Goal: Task Accomplishment & Management: Complete application form

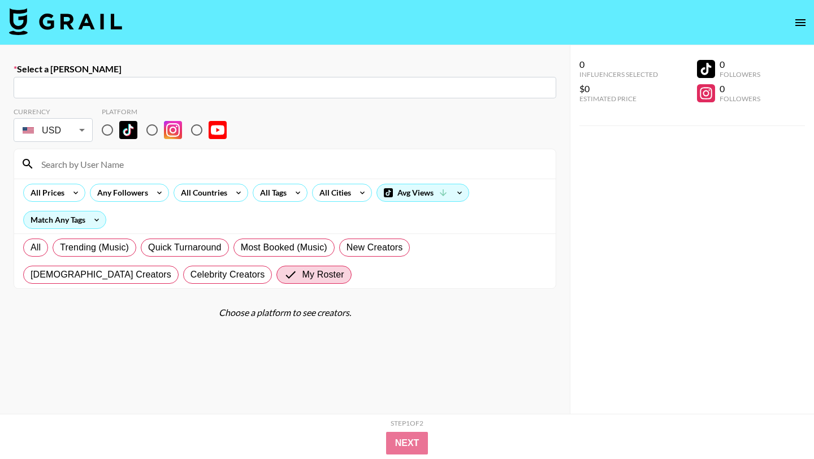
click at [102, 24] on img at bounding box center [65, 21] width 113 height 27
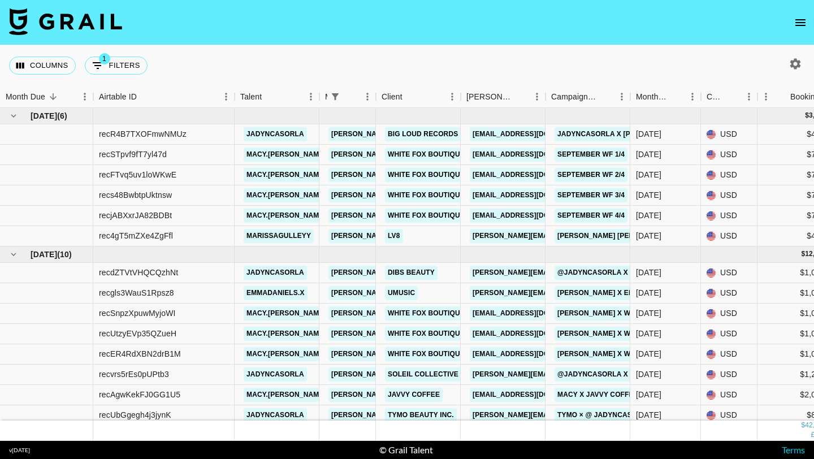
click at [800, 24] on icon "open drawer" at bounding box center [800, 22] width 10 height 7
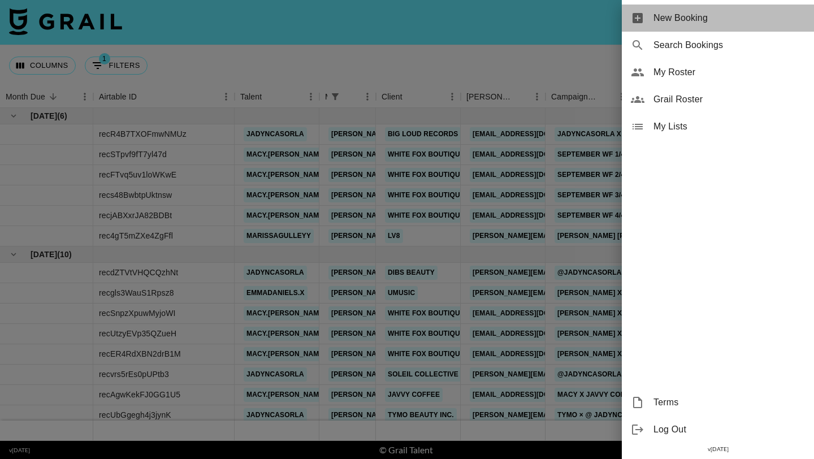
click at [713, 23] on span "New Booking" at bounding box center [728, 18] width 151 height 14
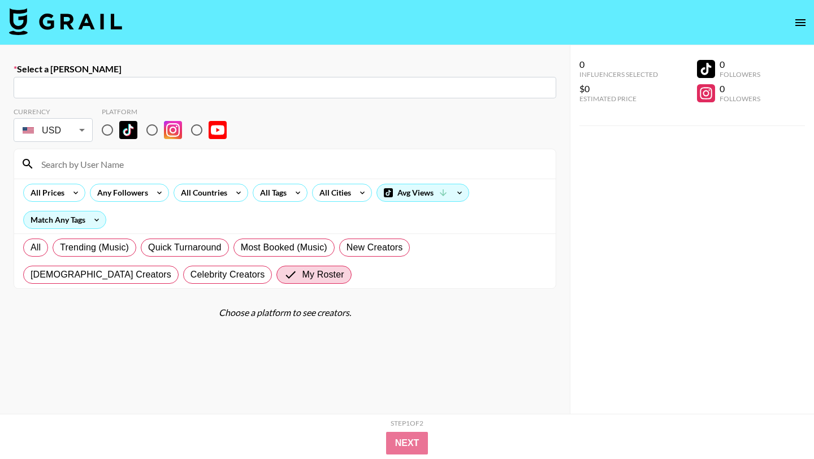
click at [323, 99] on section "Currency USD USD ​ Platform All Prices Any Followers All Countries All Tags All…" at bounding box center [285, 193] width 543 height 190
click at [326, 95] on div "​" at bounding box center [285, 87] width 543 height 21
paste input "[DOMAIN_NAME][EMAIL_ADDRESS][DOMAIN_NAME]"
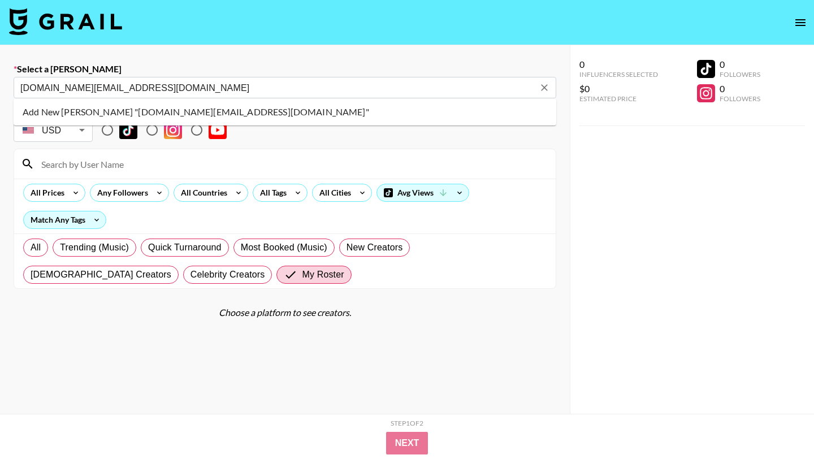
click at [122, 108] on li "Add New [PERSON_NAME] "[DOMAIN_NAME][EMAIL_ADDRESS][DOMAIN_NAME]"" at bounding box center [285, 112] width 543 height 18
type input "Add New [PERSON_NAME] "[DOMAIN_NAME][EMAIL_ADDRESS][DOMAIN_NAME]""
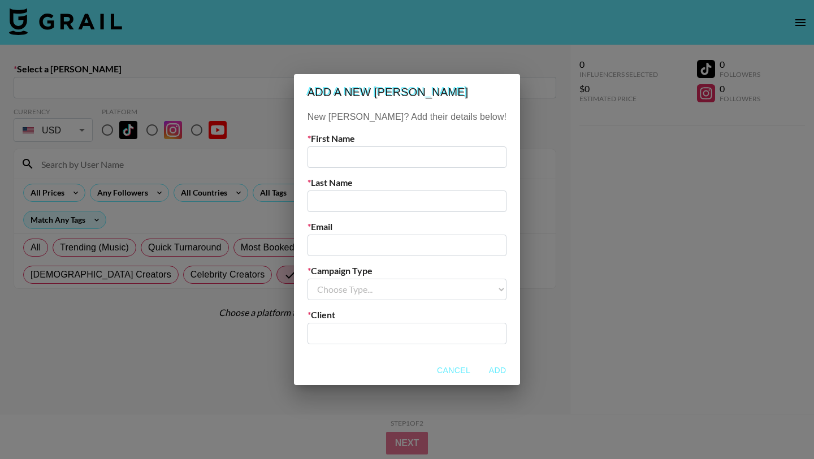
click at [404, 153] on input "text" at bounding box center [406, 156] width 199 height 21
paste input "Aster"
type input "Aster"
click at [380, 202] on input "text" at bounding box center [406, 200] width 199 height 21
type input "N/A"
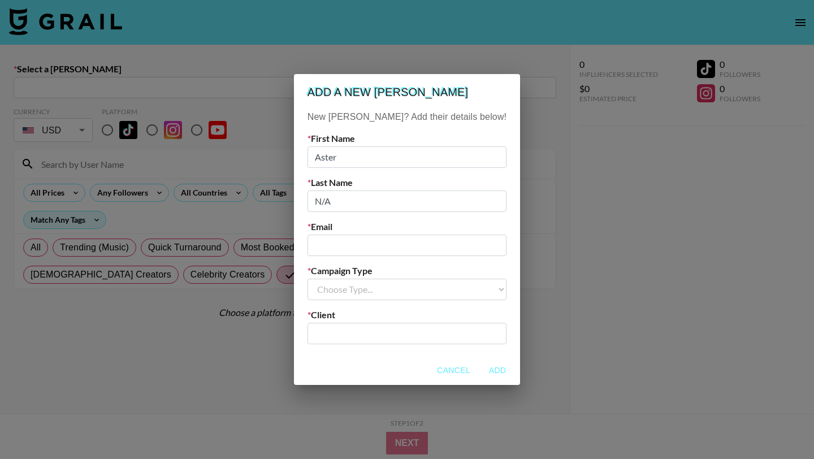
click at [356, 250] on input "email" at bounding box center [406, 245] width 199 height 21
paste input "[DOMAIN_NAME][EMAIL_ADDRESS][DOMAIN_NAME]"
type input "[DOMAIN_NAME][EMAIL_ADDRESS][DOMAIN_NAME]"
click at [420, 293] on select "Choose Type... Song Promos Brand Promos" at bounding box center [406, 289] width 199 height 21
select select "Brand"
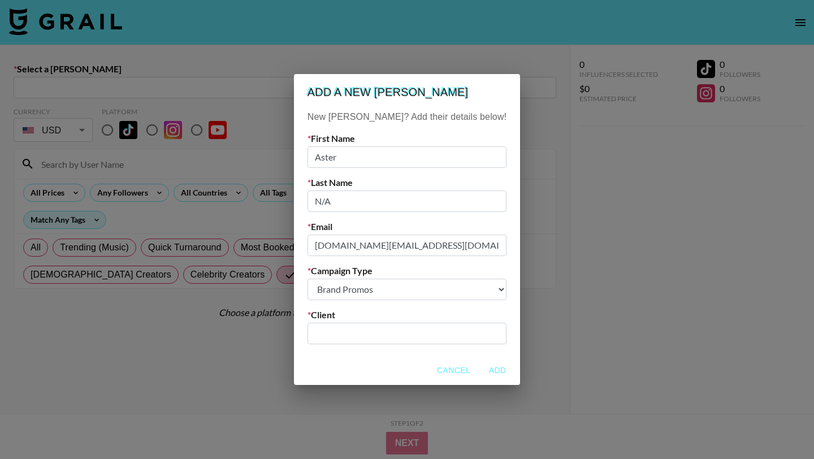
click at [420, 337] on input "text" at bounding box center [406, 333] width 185 height 13
click at [413, 333] on input "text" at bounding box center [406, 333] width 185 height 13
click at [402, 333] on input "text" at bounding box center [406, 333] width 185 height 13
click at [415, 356] on li "Add New Client: "Biodance "" at bounding box center [407, 358] width 153 height 18
type input "Biodance"
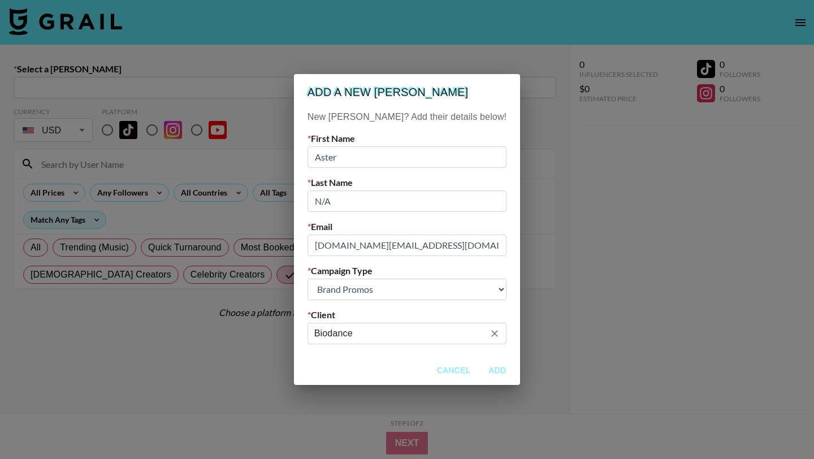
click at [479, 370] on button "Add" at bounding box center [497, 370] width 36 height 21
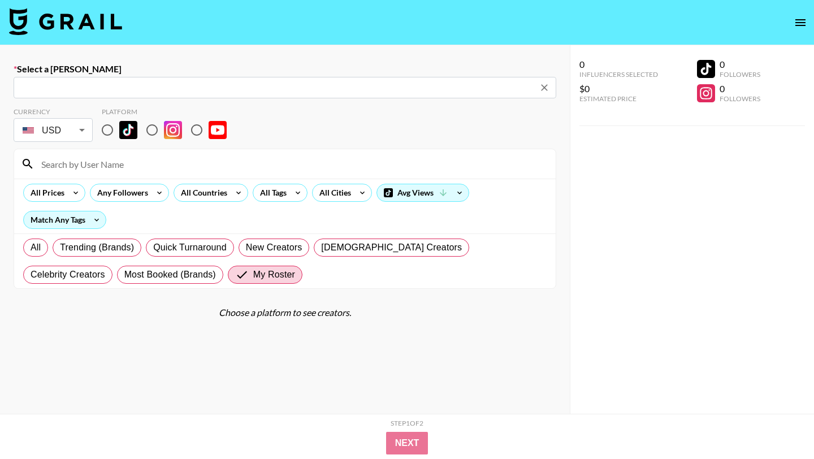
type input "[DOMAIN_NAME][EMAIL_ADDRESS][DOMAIN_NAME]: Aster N/A -- Biodance -- EQYFosOn9wM…"
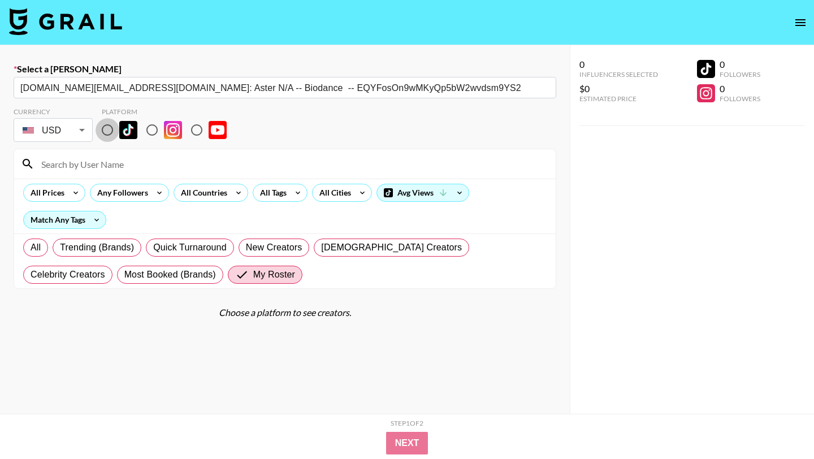
click at [110, 128] on input "radio" at bounding box center [108, 130] width 24 height 24
radio input "true"
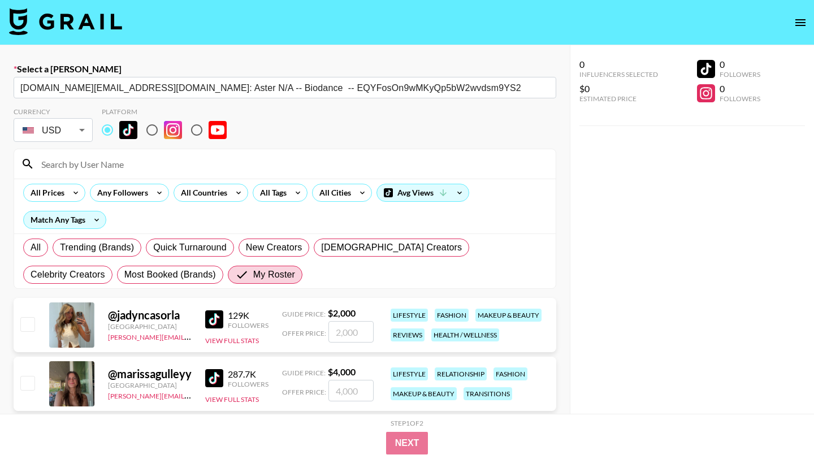
click at [122, 160] on input at bounding box center [291, 164] width 514 height 18
type input "cass"
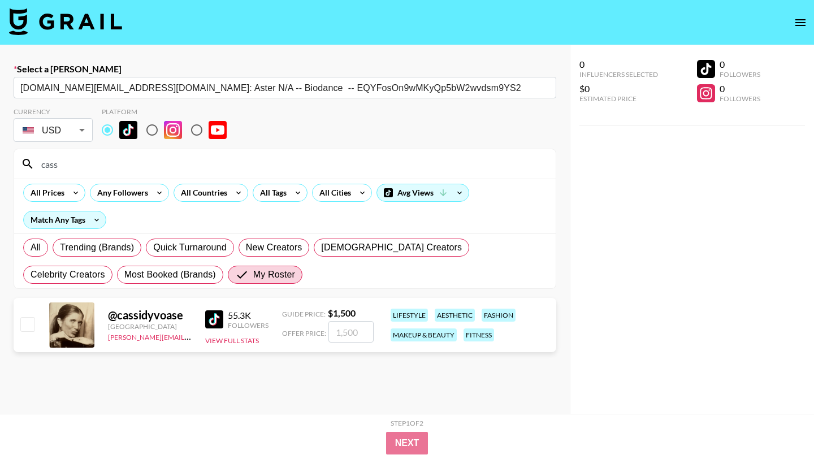
click at [31, 320] on input "checkbox" at bounding box center [27, 324] width 14 height 14
checkbox input "true"
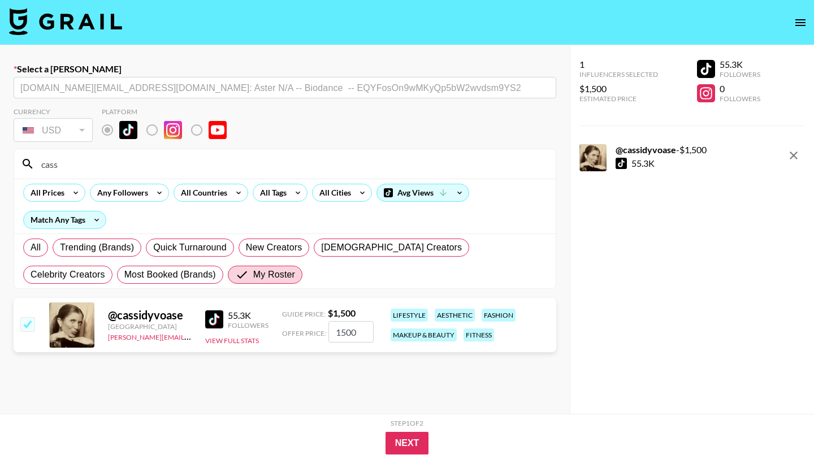
drag, startPoint x: 358, startPoint y: 333, endPoint x: 330, endPoint y: 335, distance: 27.7
click at [330, 335] on input "1500" at bounding box center [350, 331] width 45 height 21
type input "800"
click at [406, 440] on button "Next" at bounding box center [407, 443] width 44 height 23
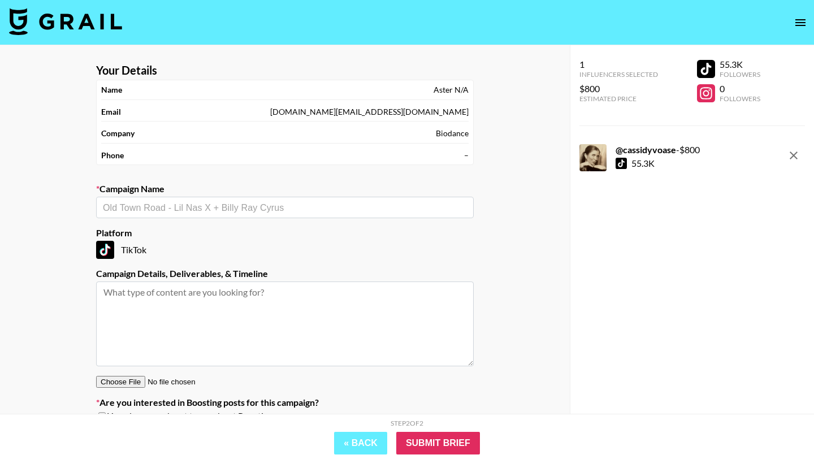
click at [167, 215] on div "​" at bounding box center [285, 207] width 378 height 21
click at [315, 232] on li "Add New Campaign: "@cassidyvoase x Biodance"" at bounding box center [285, 232] width 378 height 18
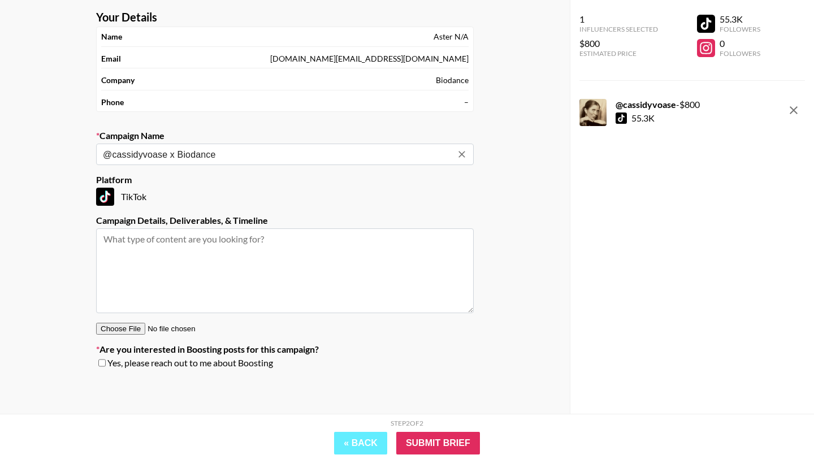
type input "@cassidyvoase x Biodance"
click at [99, 362] on input "checkbox" at bounding box center [101, 363] width 7 height 8
checkbox input "true"
click at [430, 443] on input "Submit Brief" at bounding box center [438, 443] width 84 height 23
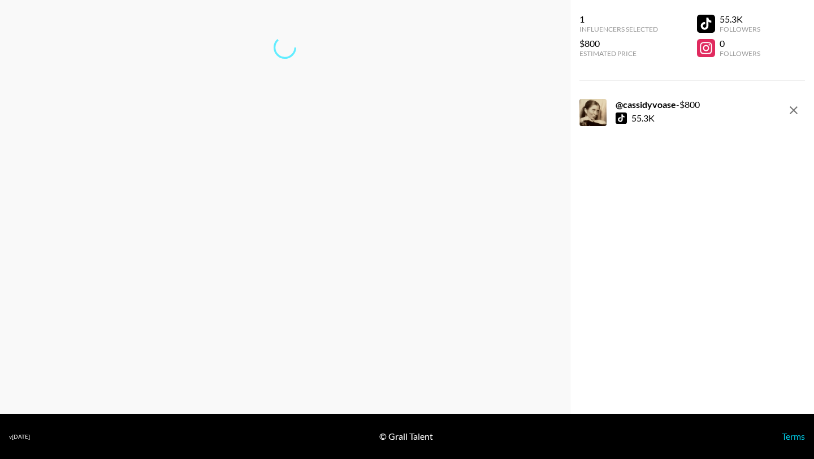
scroll to position [45, 0]
click at [304, 124] on link "Start another booking..." at bounding box center [285, 123] width 90 height 11
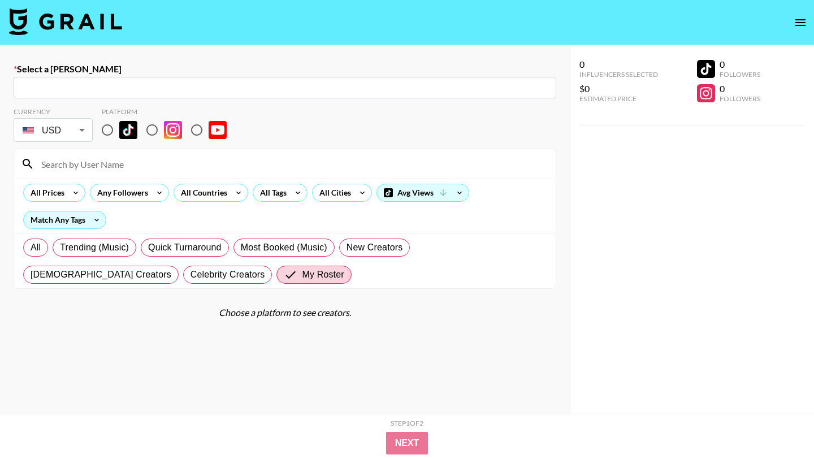
click at [53, 15] on img at bounding box center [65, 21] width 113 height 27
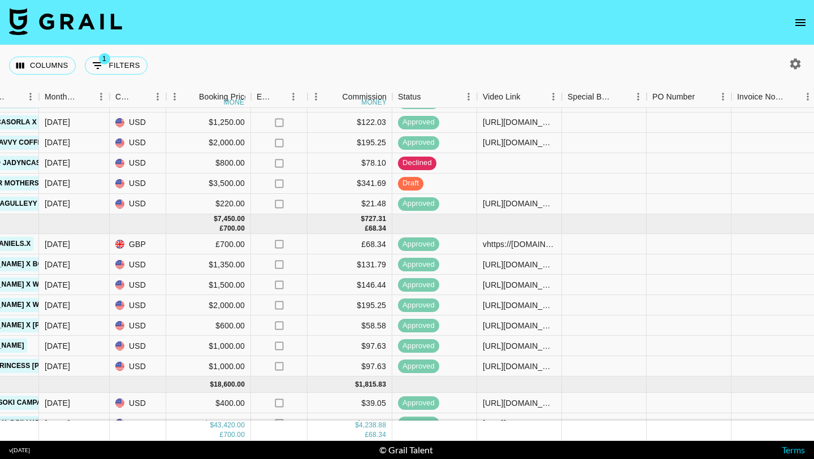
scroll to position [0, 591]
